Goal: Check status: Check status

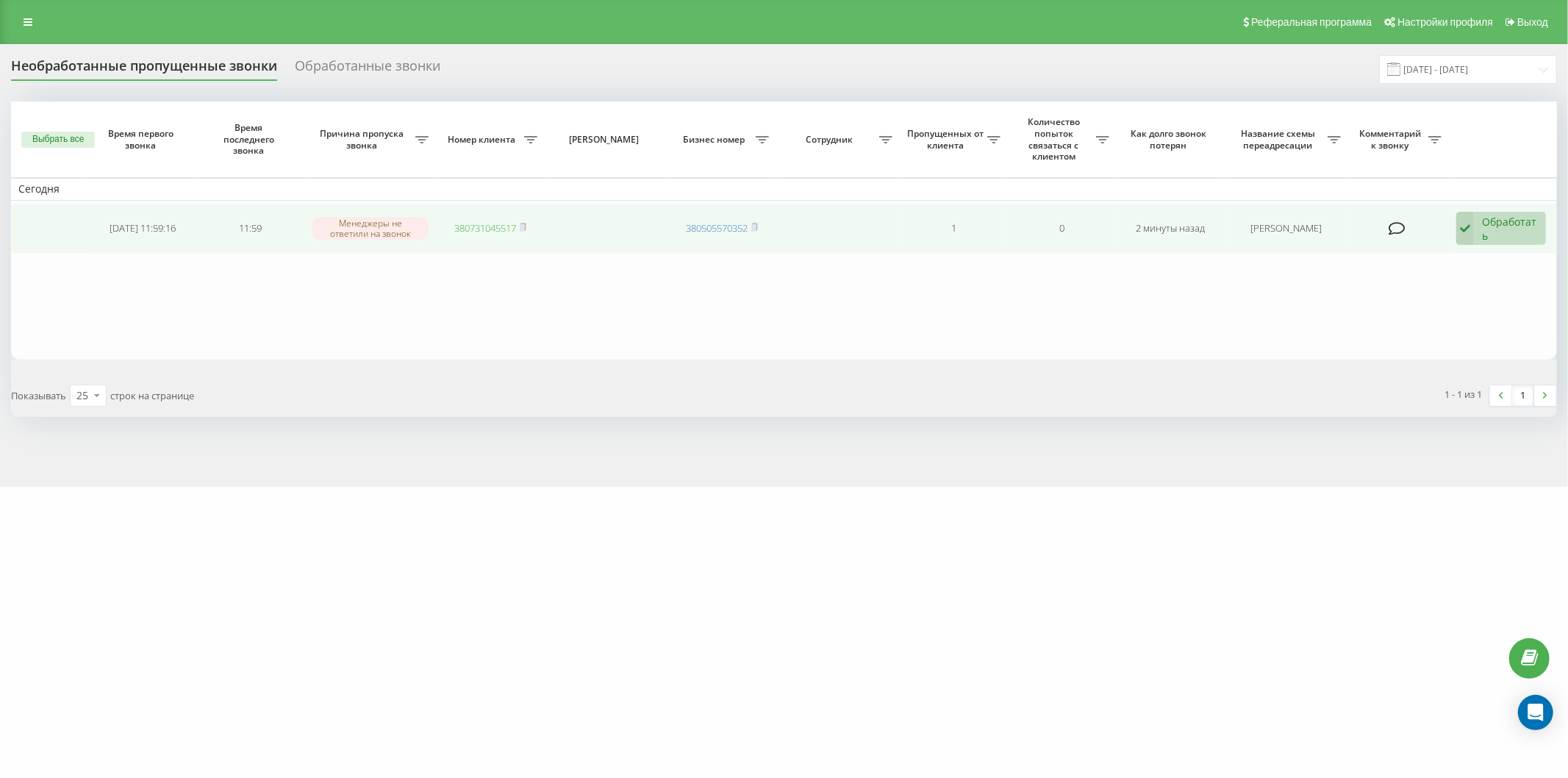
click at [467, 229] on link "380731045517" at bounding box center [485, 227] width 62 height 13
